Goal: Information Seeking & Learning: Learn about a topic

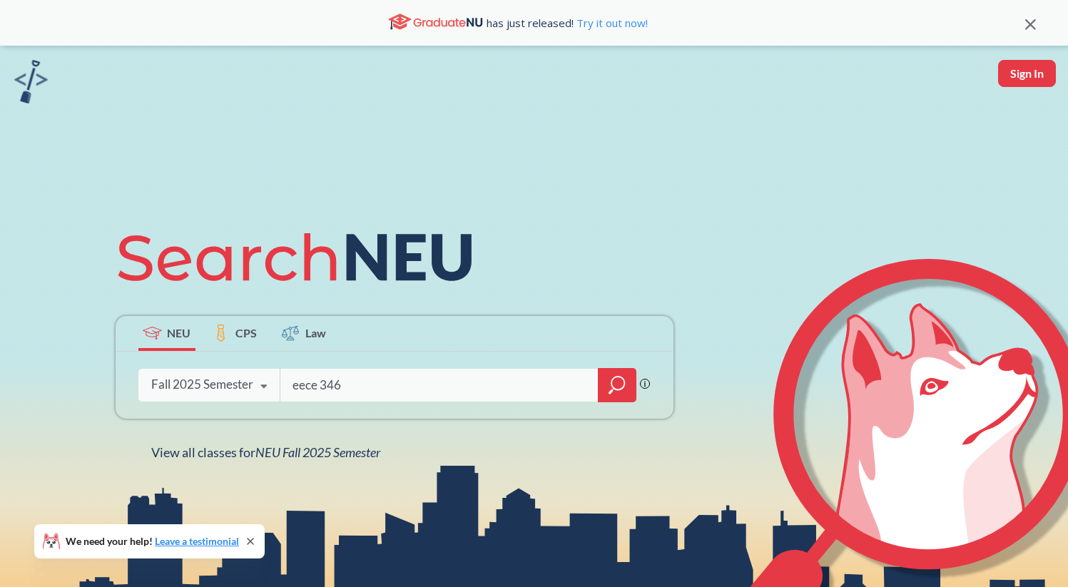
type input "eece 3468"
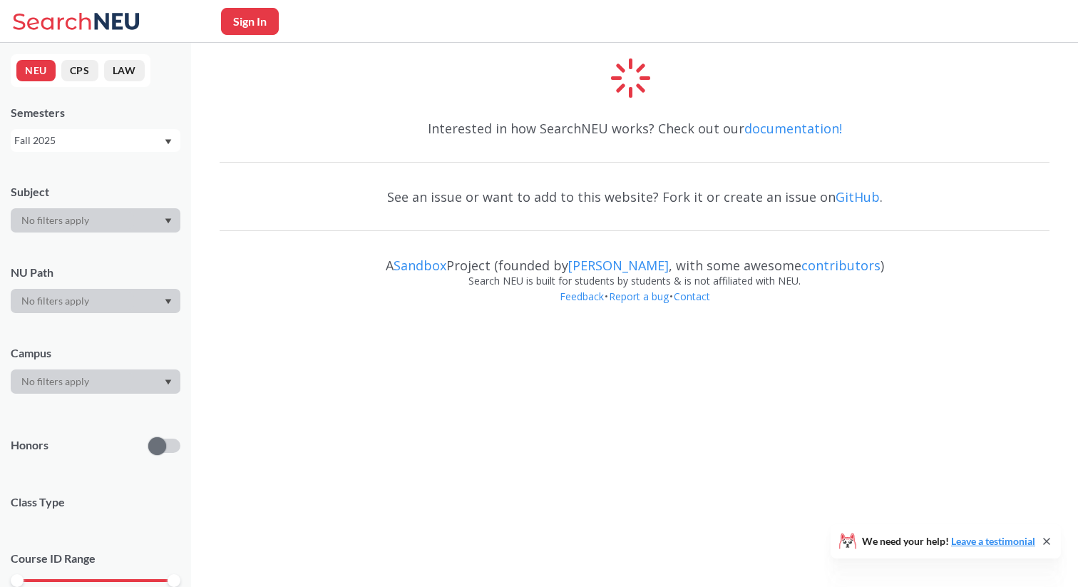
click at [101, 145] on div "Fall 2025" at bounding box center [88, 141] width 149 height 16
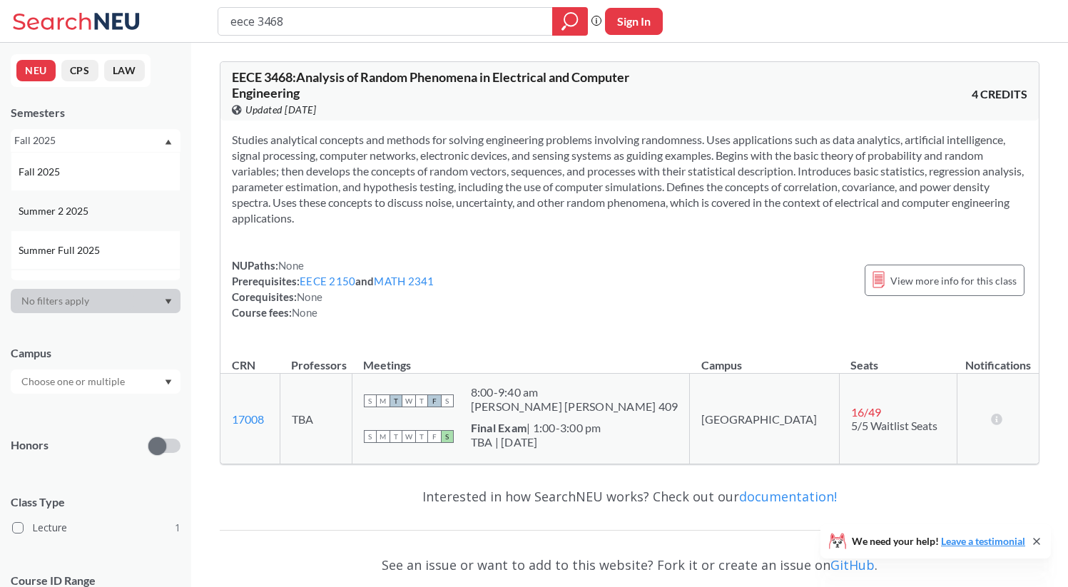
click at [94, 215] on div "Summer 2 2025" at bounding box center [99, 211] width 161 height 16
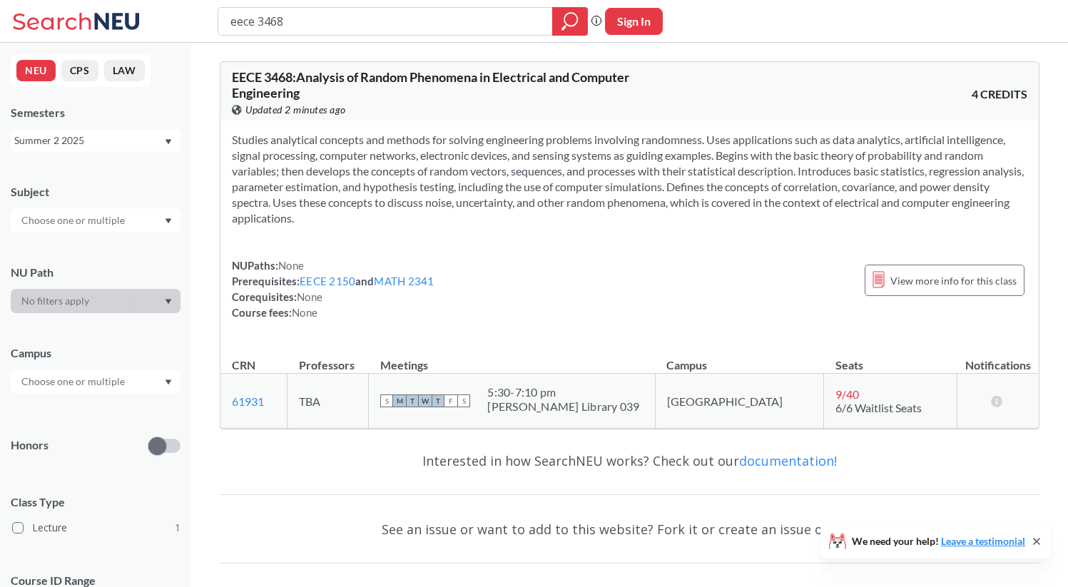
click at [118, 140] on div "Summer 2 2025" at bounding box center [88, 141] width 149 height 16
click at [964, 285] on span "View more info for this class" at bounding box center [953, 281] width 126 height 18
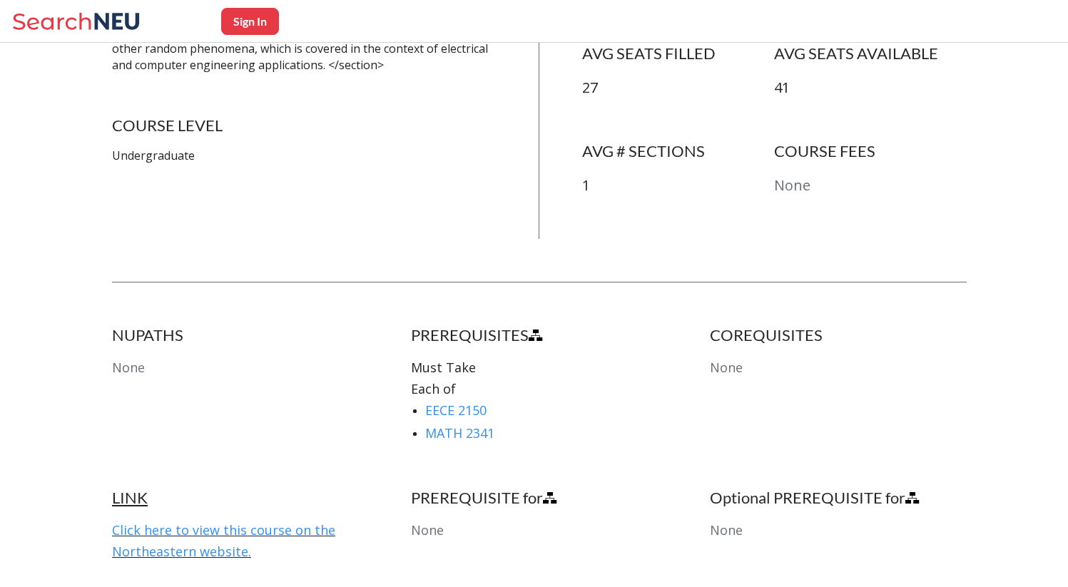
scroll to position [595, 0]
